Goal: Use online tool/utility: Utilize a website feature to perform a specific function

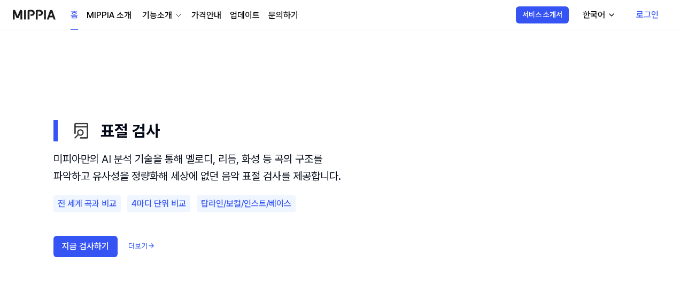
click at [196, 162] on div "미피아만의 AI 분석 기술을 통해 멜로디, 리듬, 화성 등 곡의 구조를 파악하고 유사성을 정량화해 세상에 없던 음악 표절 검사를 제공합니다." at bounding box center [197, 168] width 289 height 34
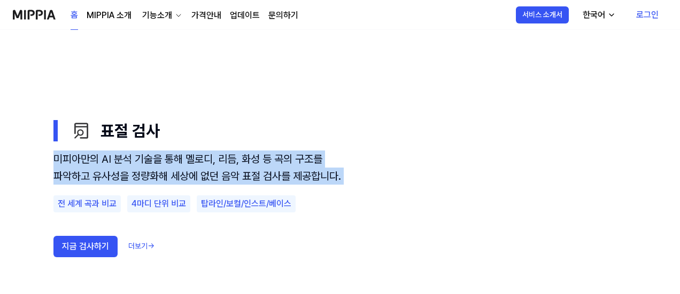
drag, startPoint x: 0, startPoint y: 0, endPoint x: 199, endPoint y: 155, distance: 252.0
click at [199, 155] on div "미피아만의 AI 분석 기술을 통해 멜로디, 리듬, 화성 등 곡의 구조를 파악하고 유사성을 정량화해 세상에 없던 음악 표절 검사를 제공합니다." at bounding box center [197, 168] width 289 height 34
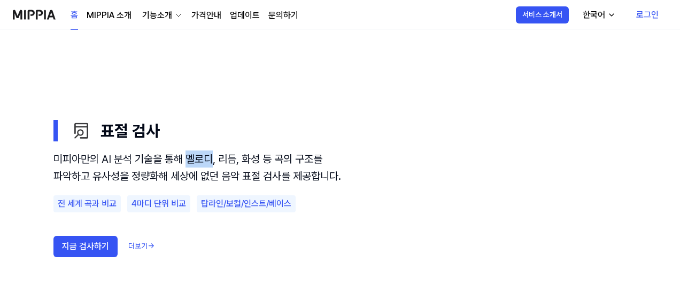
click at [199, 155] on div "미피아만의 AI 분석 기술을 통해 멜로디, 리듬, 화성 등 곡의 구조를 파악하고 유사성을 정량화해 세상에 없던 음악 표절 검사를 제공합니다." at bounding box center [197, 168] width 289 height 34
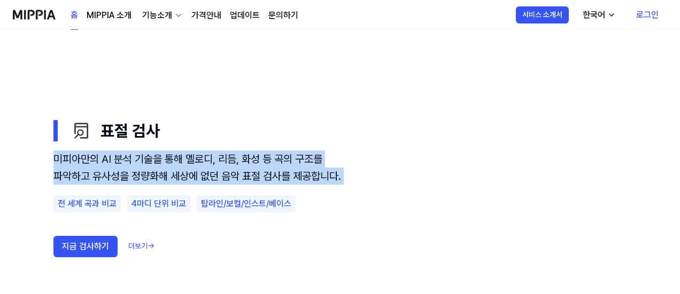
click at [199, 155] on div "미피아만의 AI 분석 기술을 통해 멜로디, 리듬, 화성 등 곡의 구조를 파악하고 유사성을 정량화해 세상에 없던 음악 표절 검사를 제공합니다." at bounding box center [197, 168] width 289 height 34
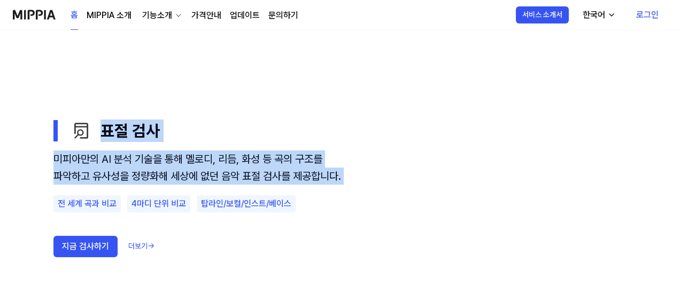
drag, startPoint x: 199, startPoint y: 155, endPoint x: 256, endPoint y: 41, distance: 127.6
click at [256, 41] on use "표절 검사 모니터링 음악 분석 AI 판별기 표절 검사 미피아만의 AI 분석 기술을 통해 멜로디, 리듬, 화성 등 곡의 구조를 파악하고 유사성을…" at bounding box center [340, 263] width 680 height 475
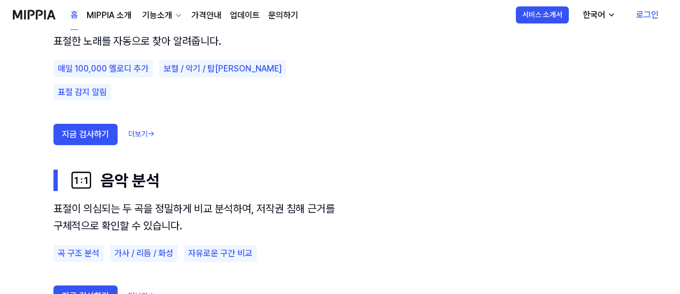
scroll to position [750, 0]
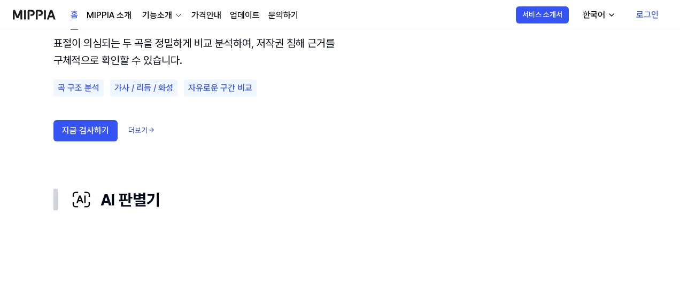
click at [237, 109] on div "표절이 의심되는 두 곡을 정밀하게 비교 분석하여, 저작권 침해 근거를 구체적으로 확인할 수 있습니다. 곡 구조 분석 가사 / 리듬 / 화성 자…" at bounding box center [197, 103] width 289 height 137
drag, startPoint x: 237, startPoint y: 109, endPoint x: 245, endPoint y: 122, distance: 15.3
click at [245, 122] on div "표절이 의심되는 두 곡을 정밀하게 비교 분석하여, 저작권 침해 근거를 구체적으로 확인할 수 있습니다. 곡 구조 분석 가사 / 리듬 / 화성 자…" at bounding box center [197, 103] width 289 height 137
click at [244, 186] on button "AI 판별기" at bounding box center [339, 200] width 573 height 40
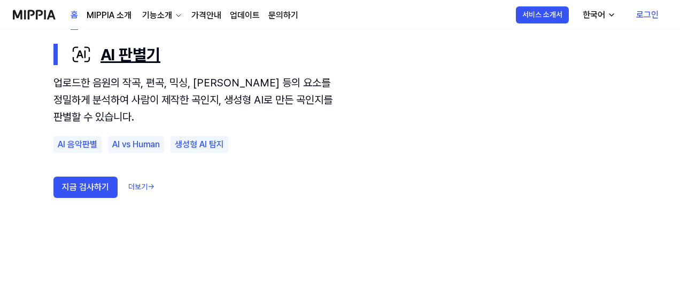
scroll to position [761, 0]
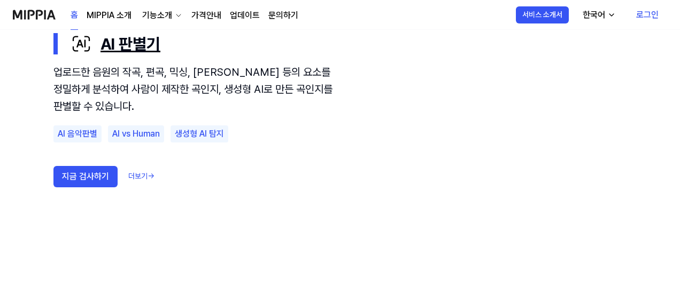
click at [244, 186] on div "지금 검사하기 더보기 →" at bounding box center [197, 176] width 289 height 21
drag, startPoint x: 244, startPoint y: 186, endPoint x: 226, endPoint y: 215, distance: 33.8
click at [226, 215] on use "표절 검사 모니터링 음악 분석 AI 판별기 표절 검사 모니터링 음악 분석 AI 판별기 업로드한 음원의 작곡, 편곡, 믹싱, 마스터링 등의 요소…" at bounding box center [340, 57] width 680 height 475
click at [87, 173] on button "지금 검사하기" at bounding box center [85, 176] width 64 height 21
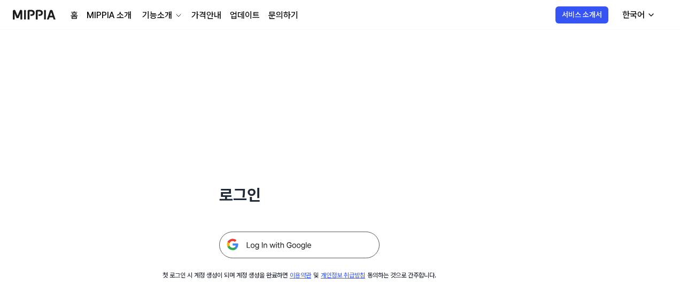
click at [269, 237] on img at bounding box center [299, 245] width 160 height 27
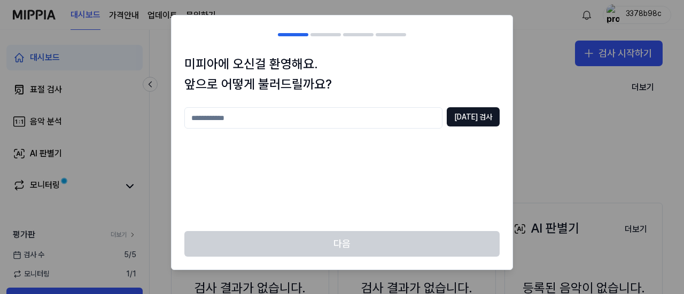
click at [333, 116] on input "text" at bounding box center [313, 117] width 258 height 21
type input "*"
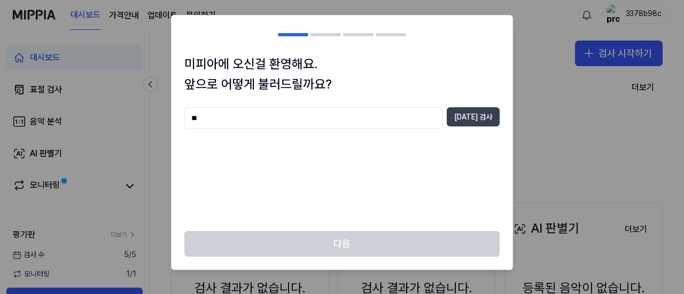
type input "**"
click at [464, 120] on button "[DATE] 검사" at bounding box center [473, 116] width 53 height 19
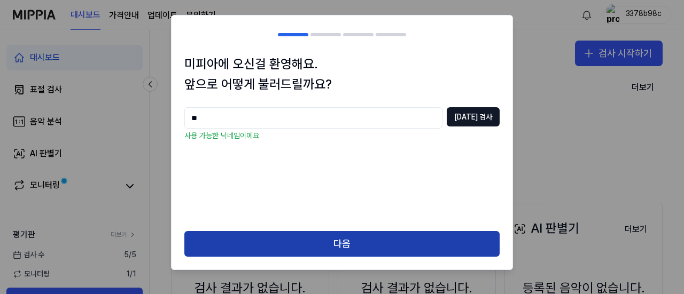
click at [357, 238] on button "다음" at bounding box center [341, 244] width 315 height 26
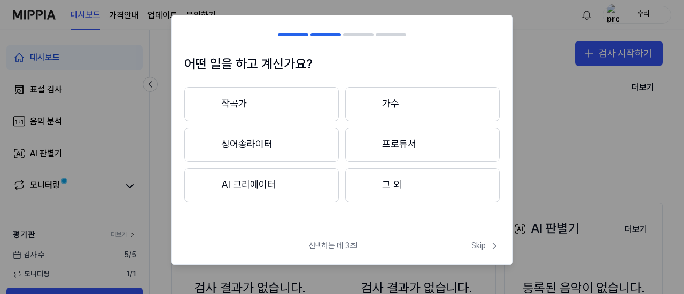
click at [374, 191] on button "그 외" at bounding box center [422, 185] width 154 height 34
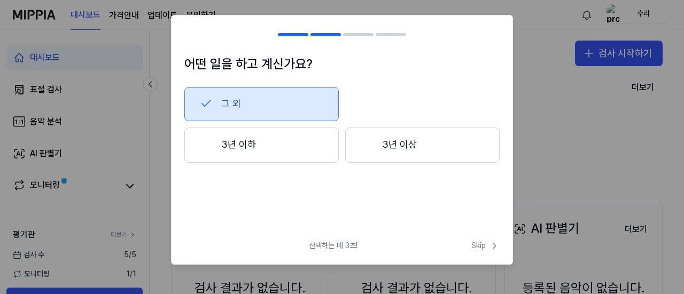
click at [274, 157] on button "3년 이하" at bounding box center [261, 145] width 154 height 35
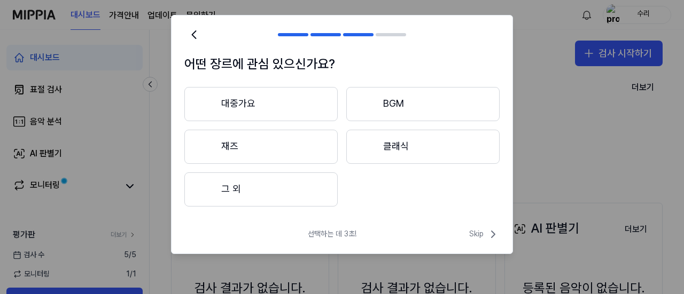
click at [393, 143] on button "클래식" at bounding box center [422, 147] width 153 height 34
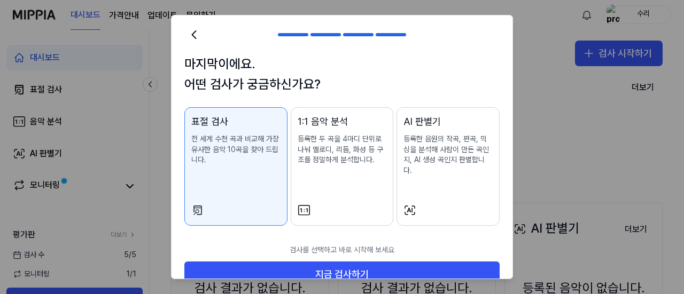
scroll to position [20, 0]
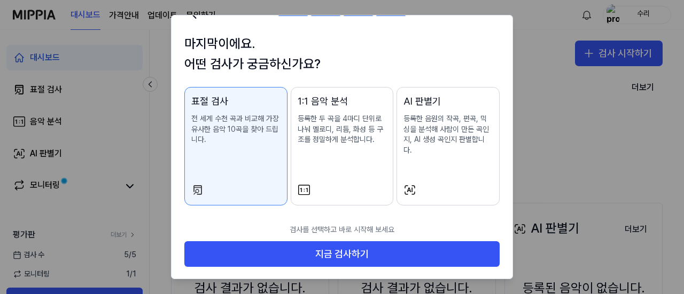
click at [403, 182] on button "AI 판별기 등록한 음원의 작곡, 편곡, 믹싱을 분석해 사람이 만든 곡인지, AI 생성 곡인지 판별합니다." at bounding box center [447, 146] width 103 height 118
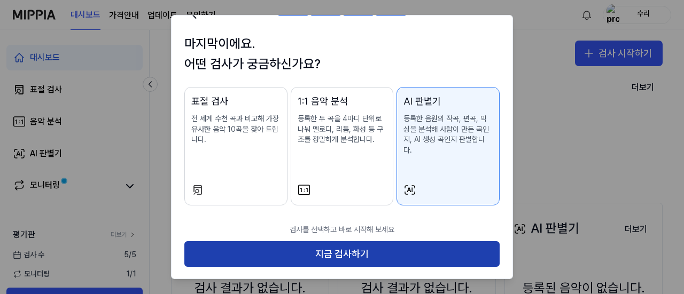
click at [386, 243] on button "지금 검사하기" at bounding box center [341, 255] width 315 height 26
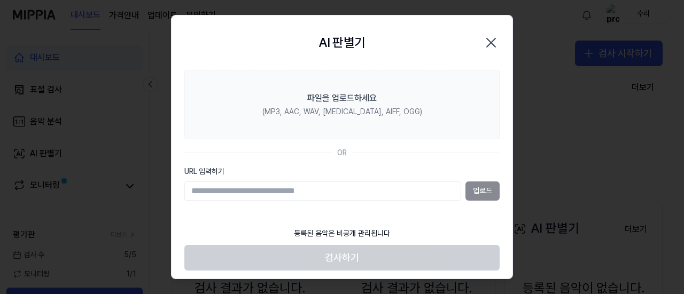
paste input "**********"
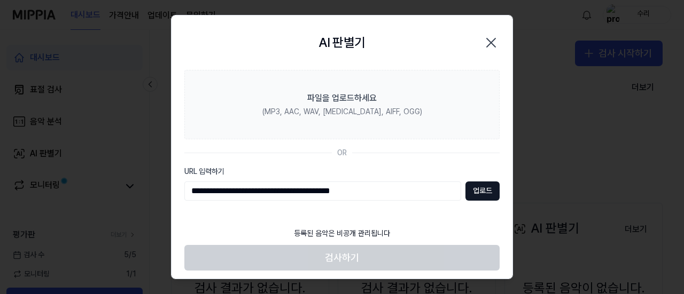
type input "**********"
click at [483, 200] on section "**********" at bounding box center [342, 146] width 341 height 152
click at [480, 191] on button "업로드" at bounding box center [482, 191] width 34 height 19
